Goal: Task Accomplishment & Management: Manage account settings

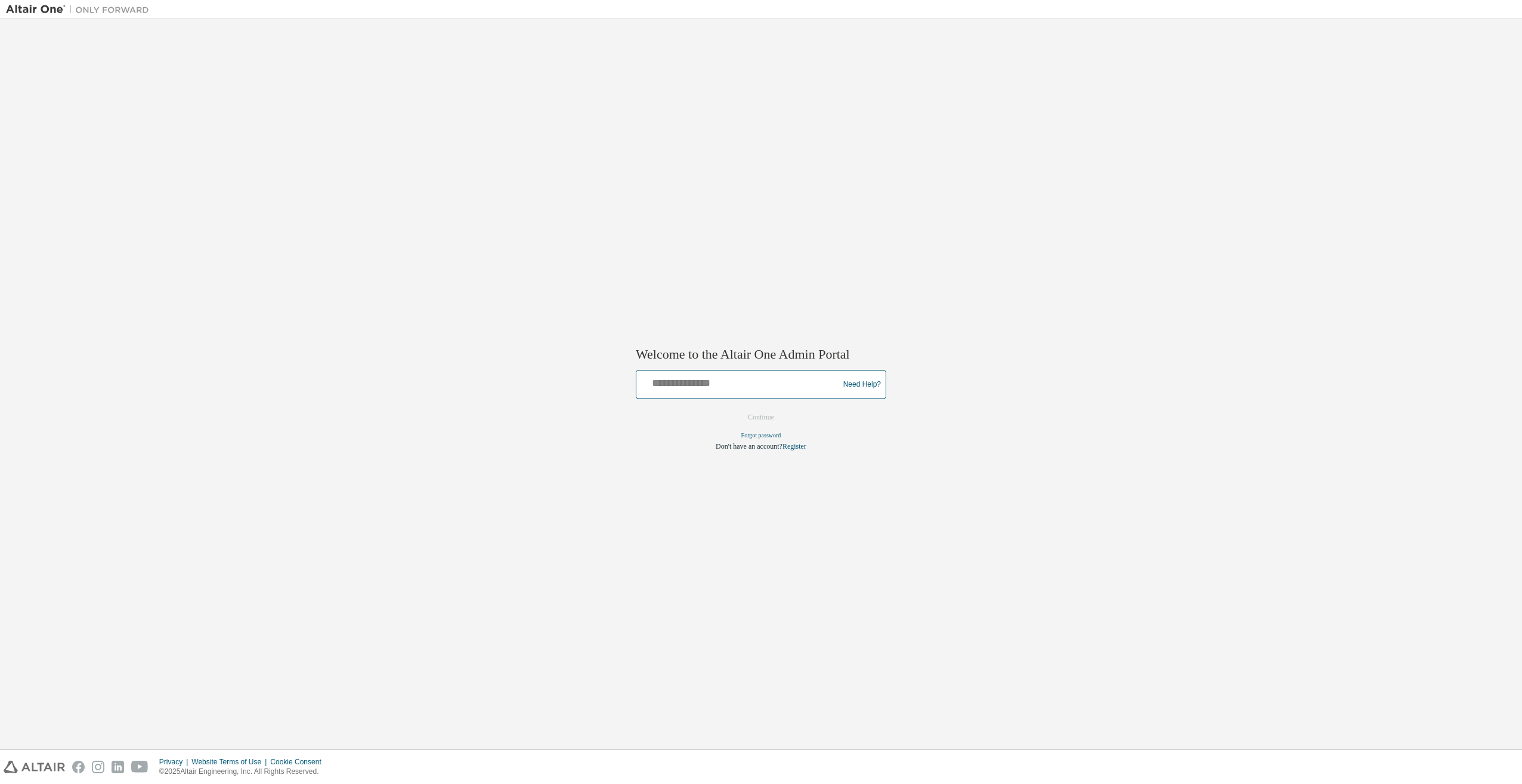
click at [729, 379] on input "text" at bounding box center [739, 382] width 196 height 17
type input "**********"
click at [778, 422] on button "Continue" at bounding box center [761, 417] width 51 height 18
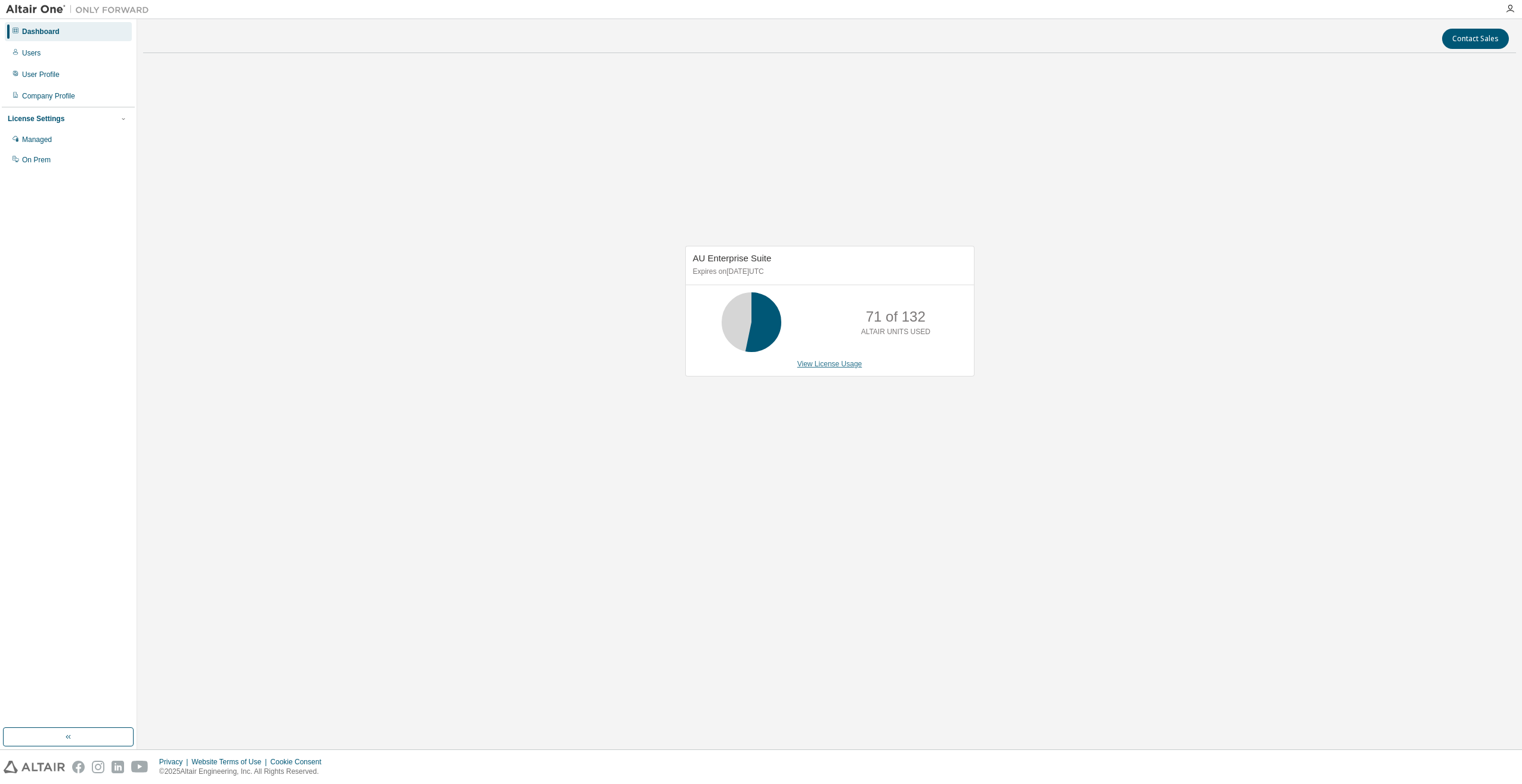
click at [847, 361] on link "View License Usage" at bounding box center [829, 364] width 65 height 9
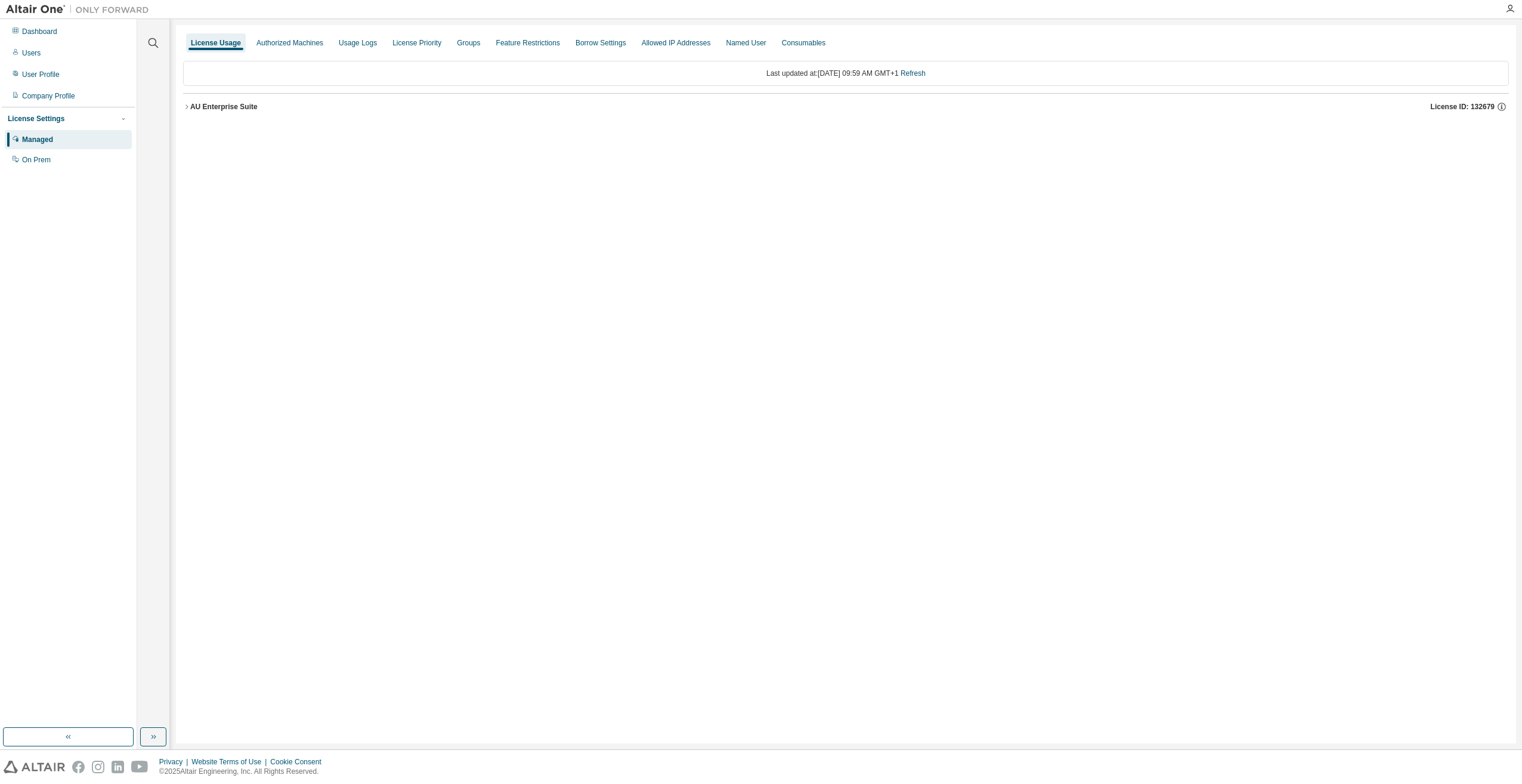
click at [187, 105] on icon "button" at bounding box center [186, 107] width 7 height 7
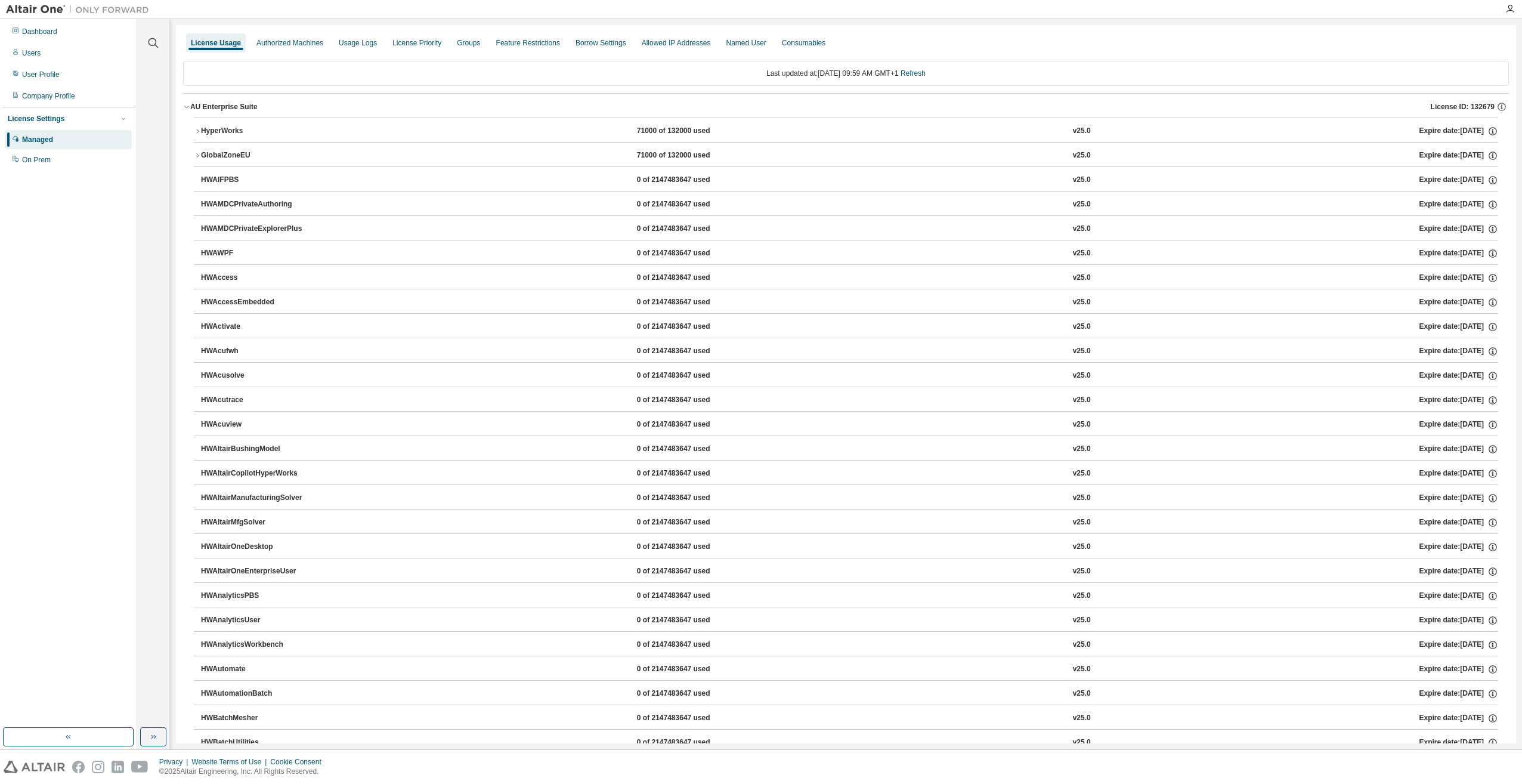
click at [198, 131] on icon "button" at bounding box center [197, 131] width 3 height 4
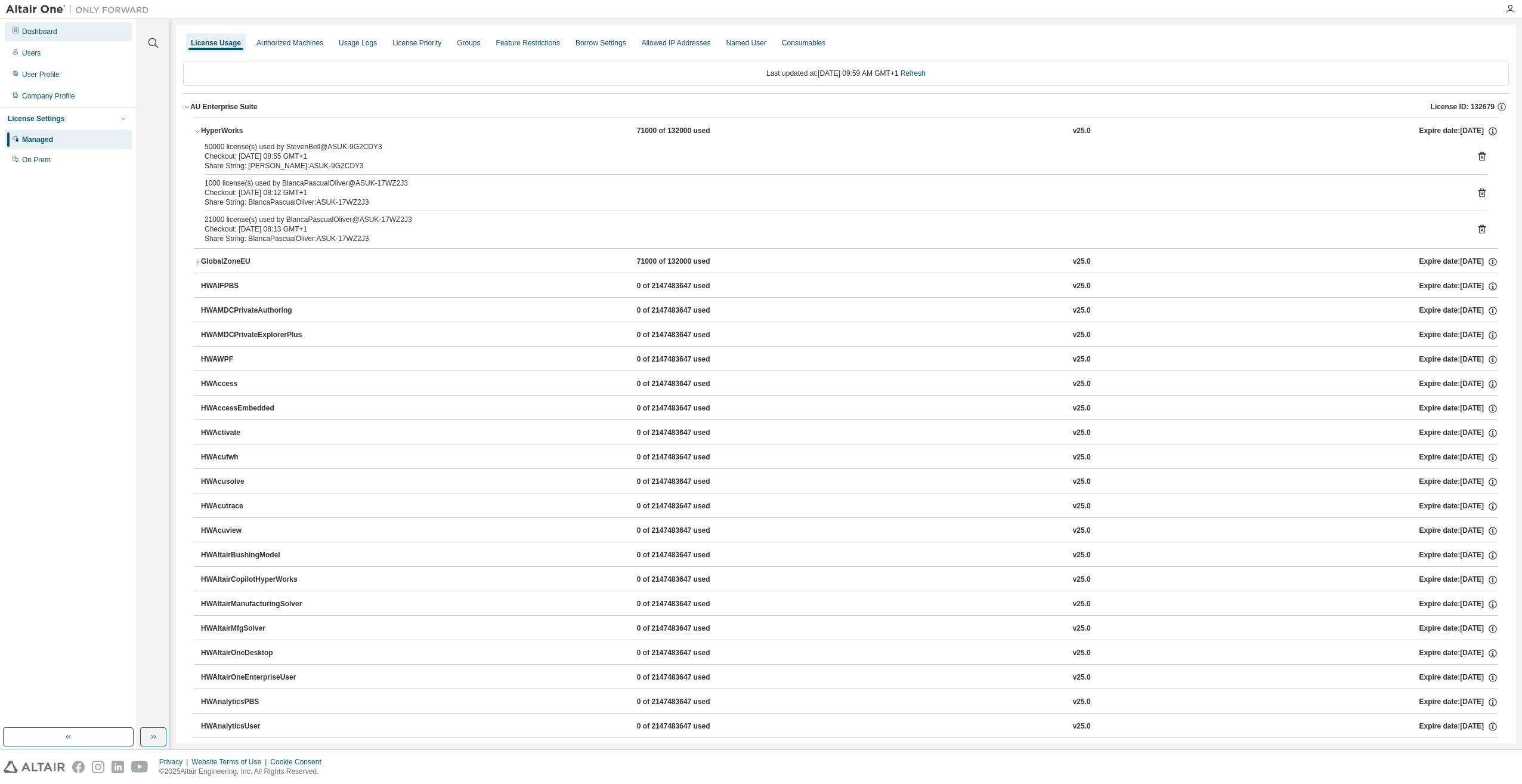
click at [37, 34] on div "Dashboard" at bounding box center [39, 31] width 35 height 10
